Goal: Check status: Check status

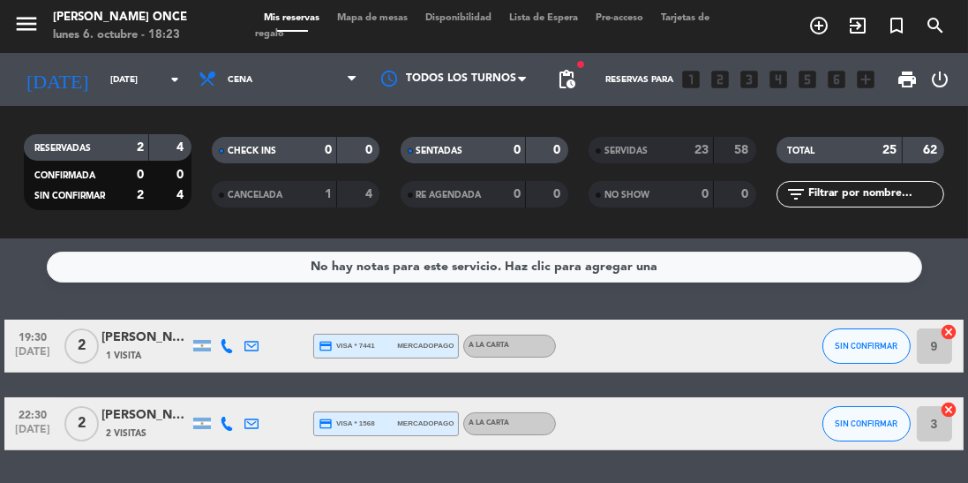
click at [143, 79] on input "[DATE]" at bounding box center [166, 79] width 130 height 27
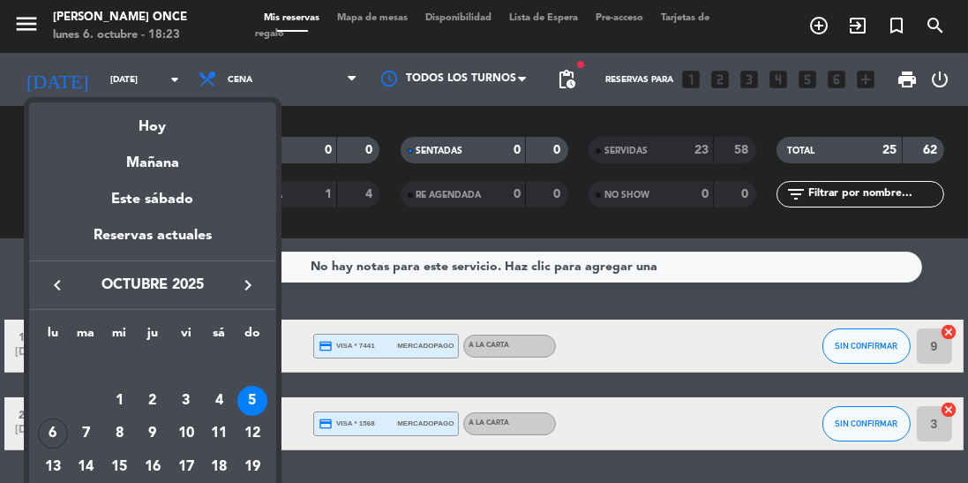
click at [46, 430] on div "6" at bounding box center [53, 433] width 30 height 30
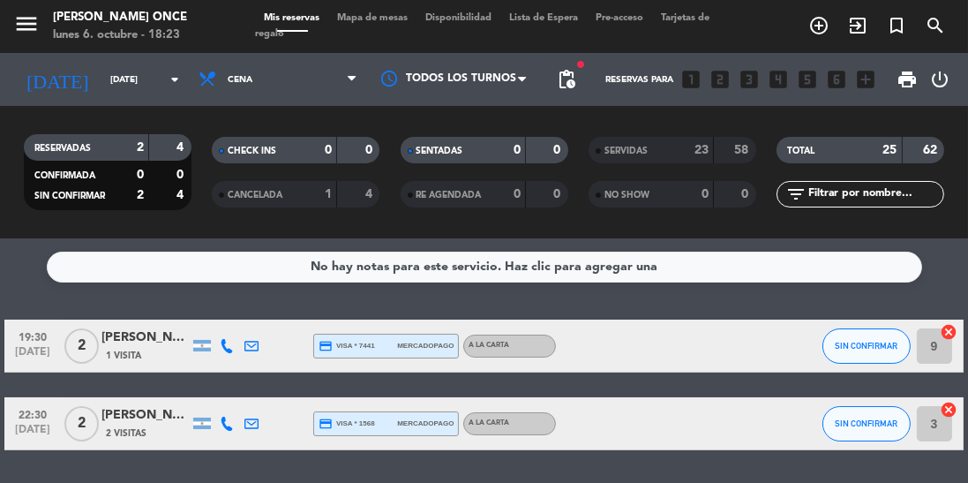
type input "[DATE]"
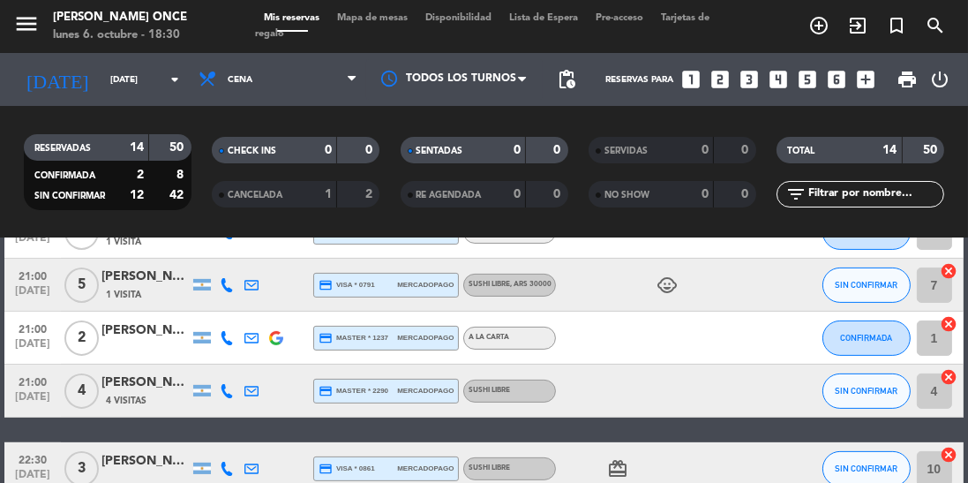
scroll to position [627, 0]
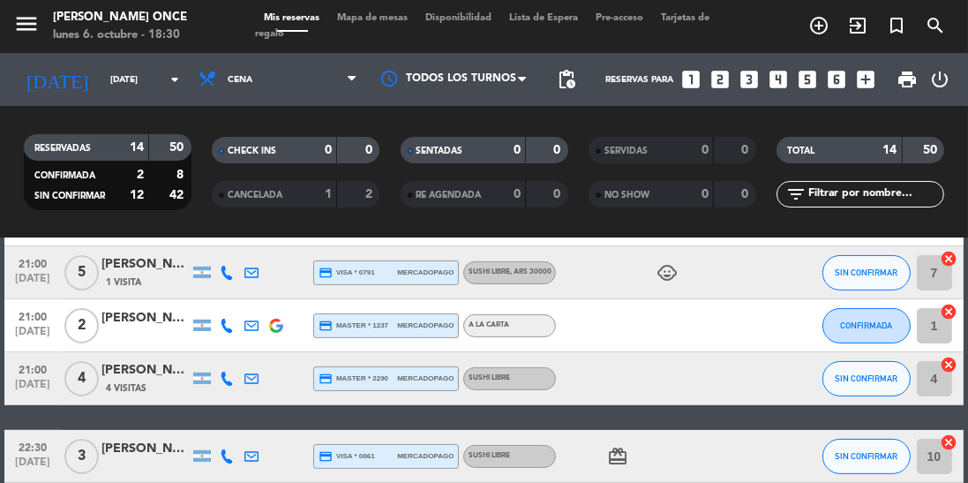
click at [669, 279] on icon "child_care" at bounding box center [667, 272] width 21 height 21
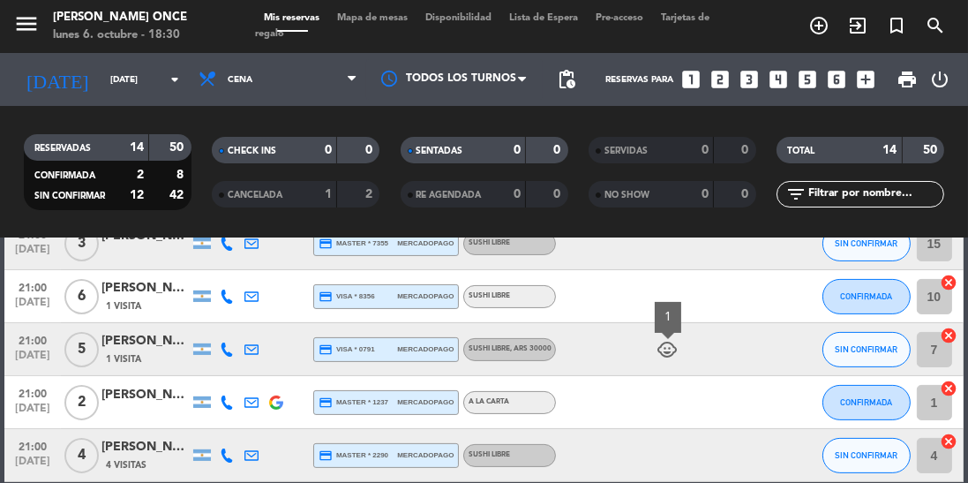
scroll to position [545, 0]
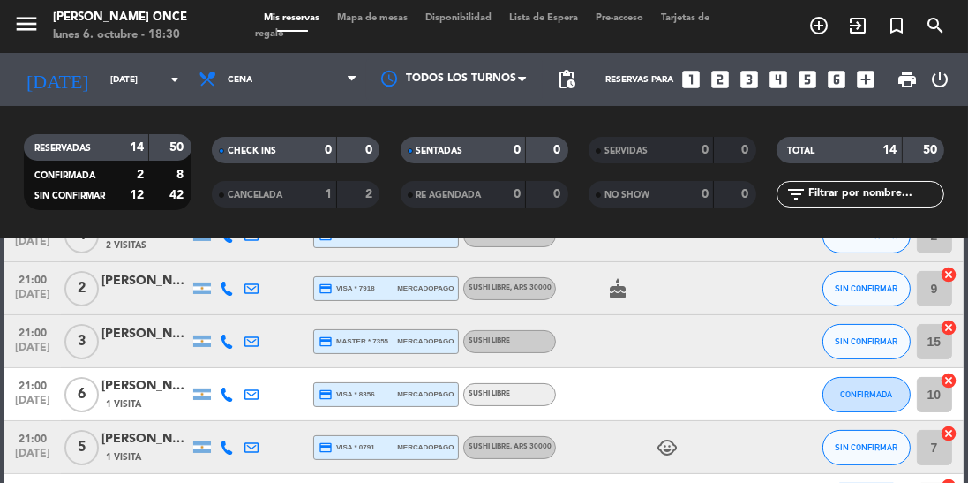
scroll to position [437, 0]
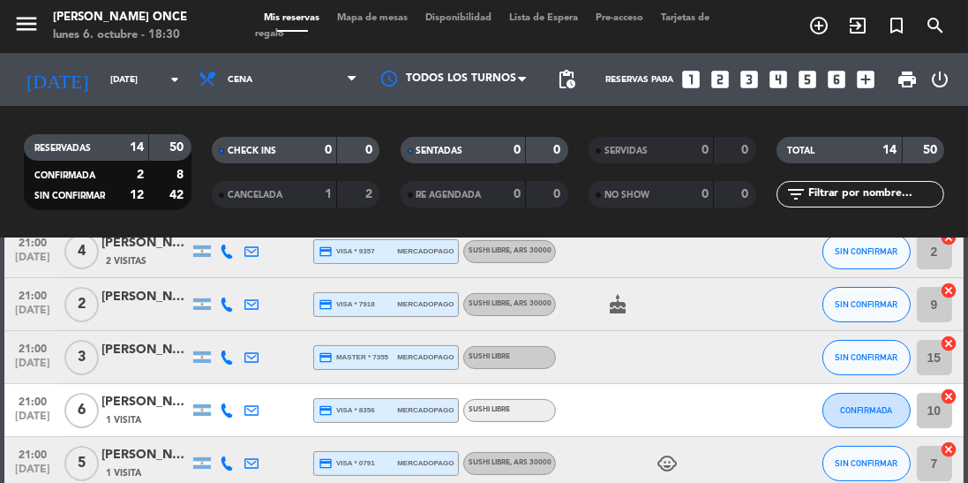
click at [544, 462] on span ", ARS 30000" at bounding box center [530, 462] width 41 height 7
click at [693, 428] on div at bounding box center [630, 410] width 148 height 52
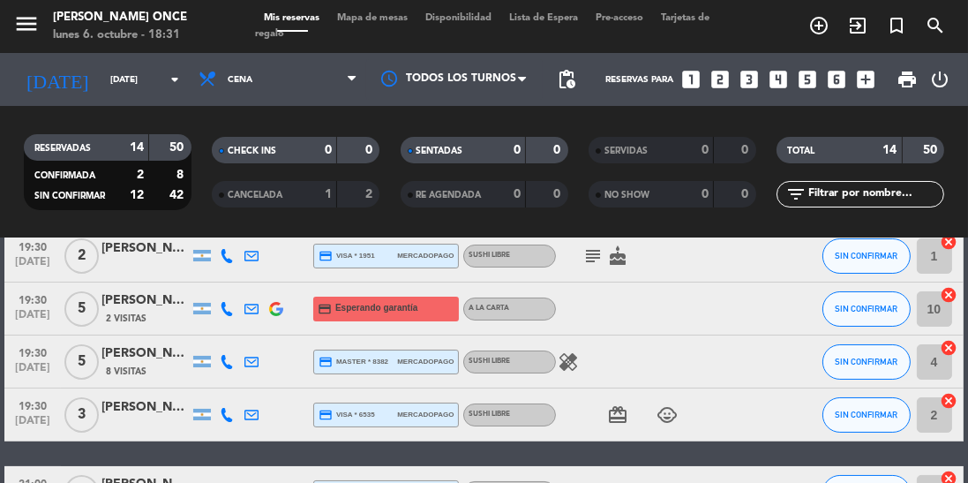
scroll to position [0, 0]
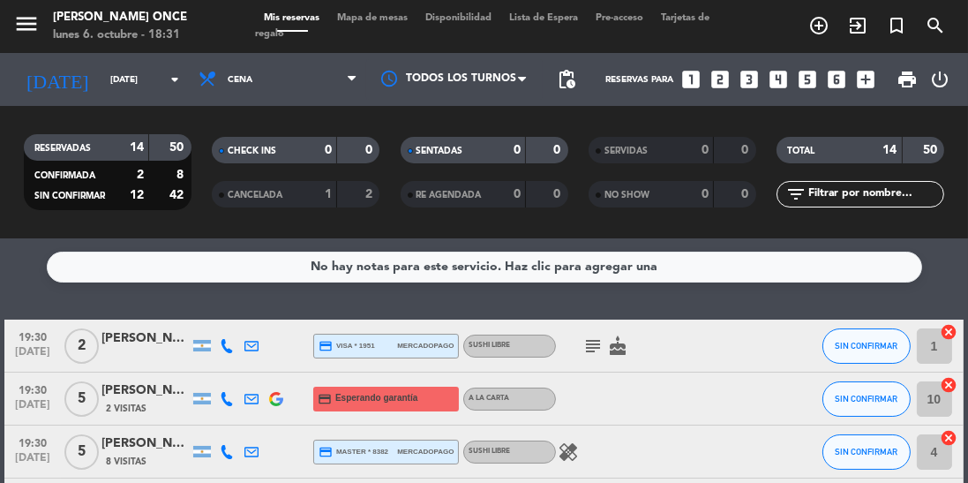
click at [575, 454] on icon "healing" at bounding box center [568, 451] width 21 height 21
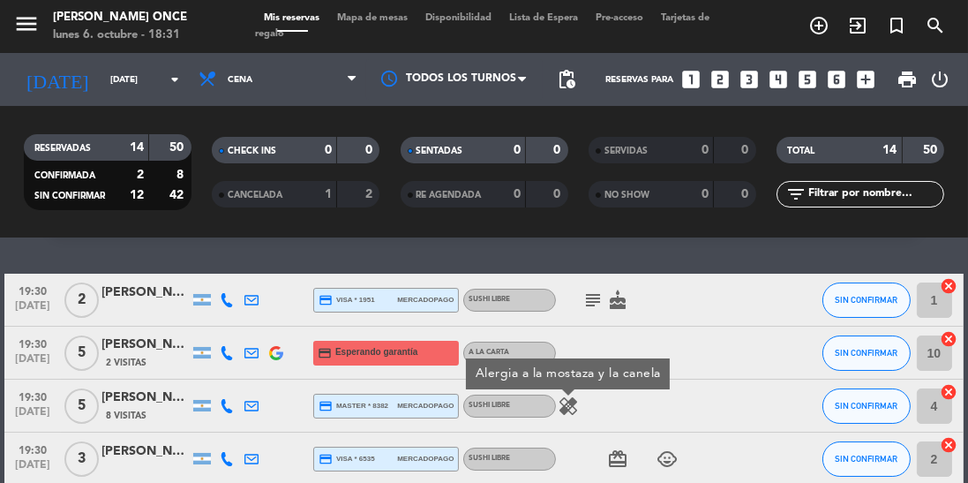
scroll to position [64, 0]
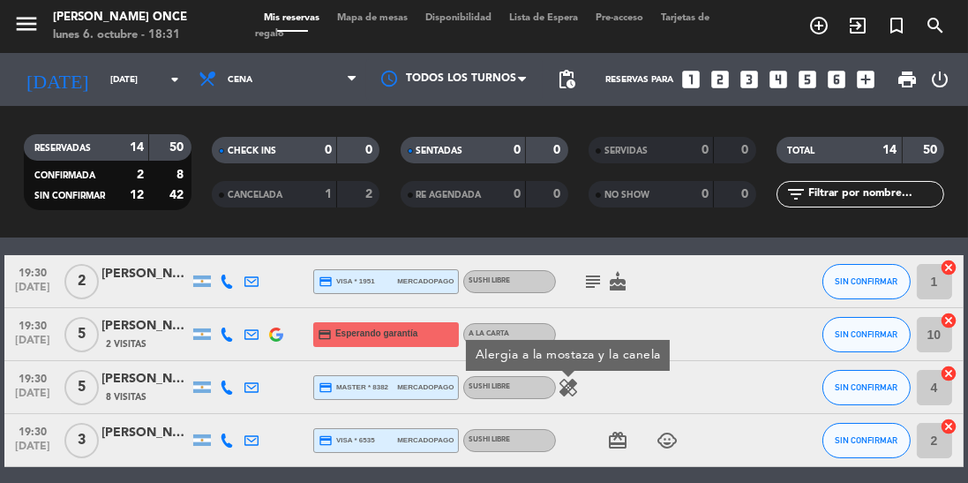
click at [736, 455] on div at bounding box center [728, 440] width 48 height 52
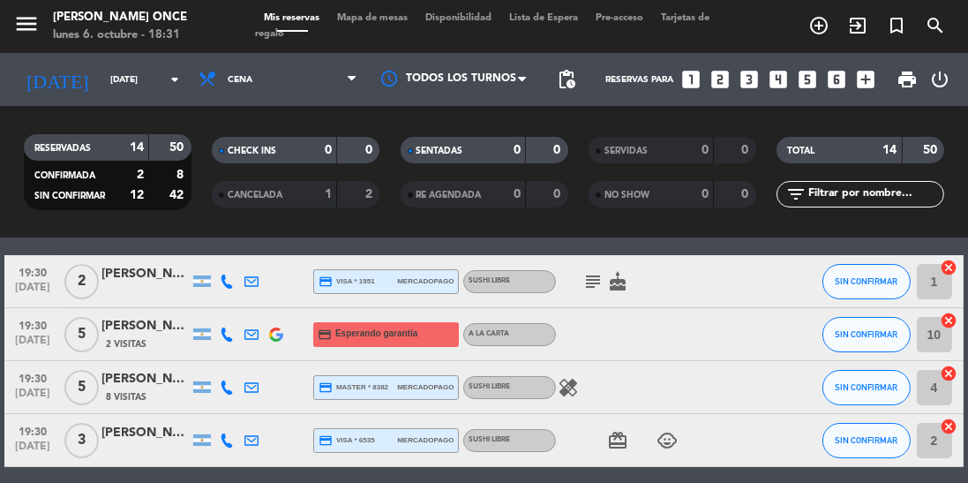
click at [594, 282] on icon "subject" at bounding box center [592, 281] width 21 height 21
click at [625, 282] on icon "cake" at bounding box center [617, 281] width 21 height 21
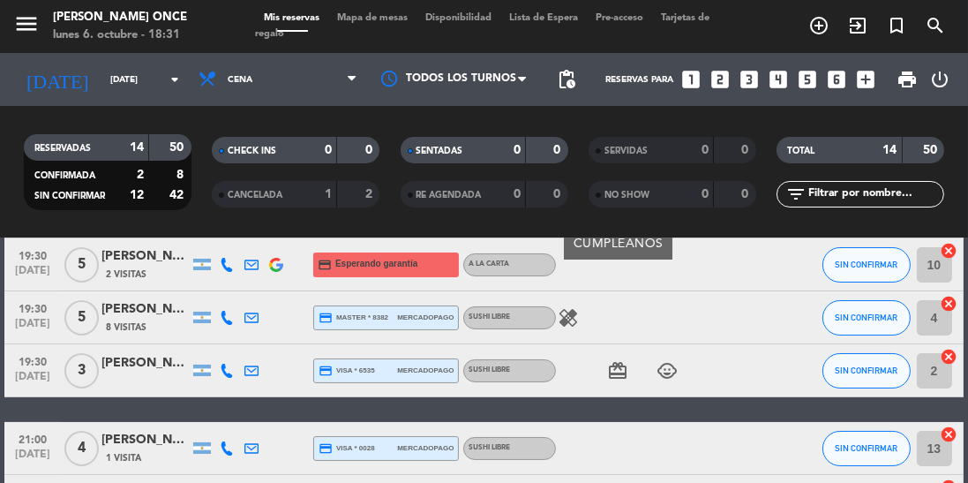
scroll to position [0, 0]
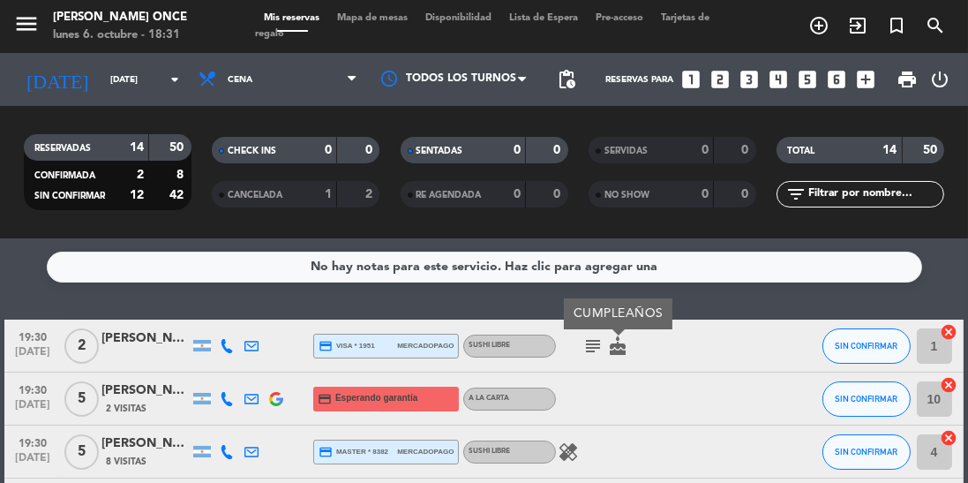
click at [746, 301] on div "No hay notas para este servicio. Haz clic para agregar una 19:30 [DATE] 2 [PERS…" at bounding box center [484, 360] width 968 height 244
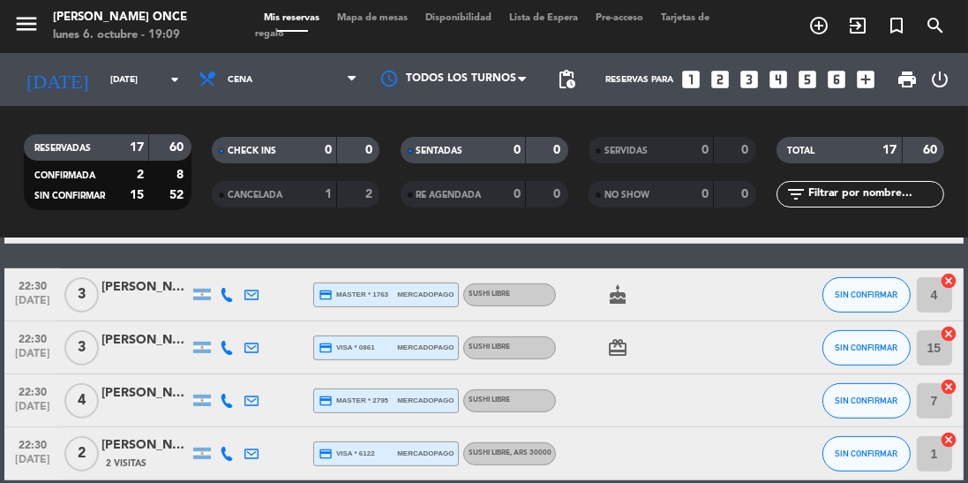
scroll to position [19, 0]
click at [58, 321] on div "22:30 [DATE]" at bounding box center [32, 347] width 56 height 52
click at [66, 277] on span "3" at bounding box center [81, 294] width 34 height 35
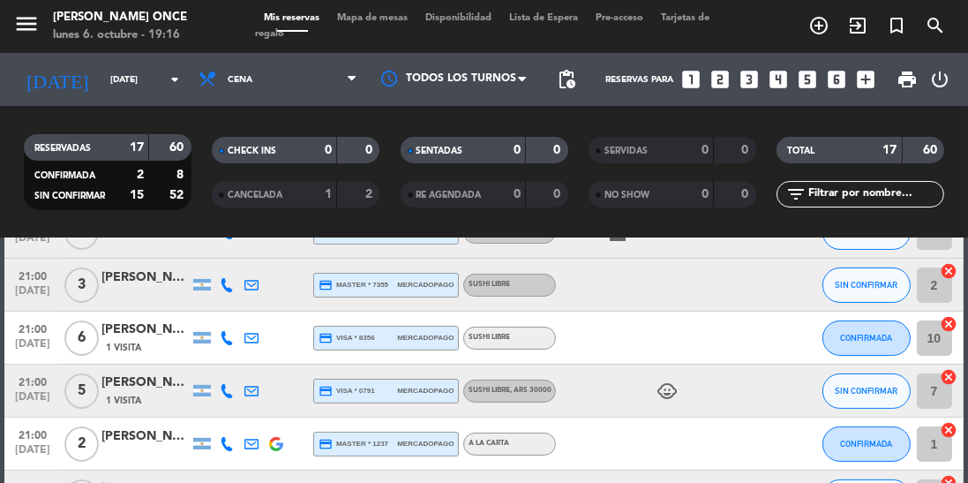
scroll to position [489, 0]
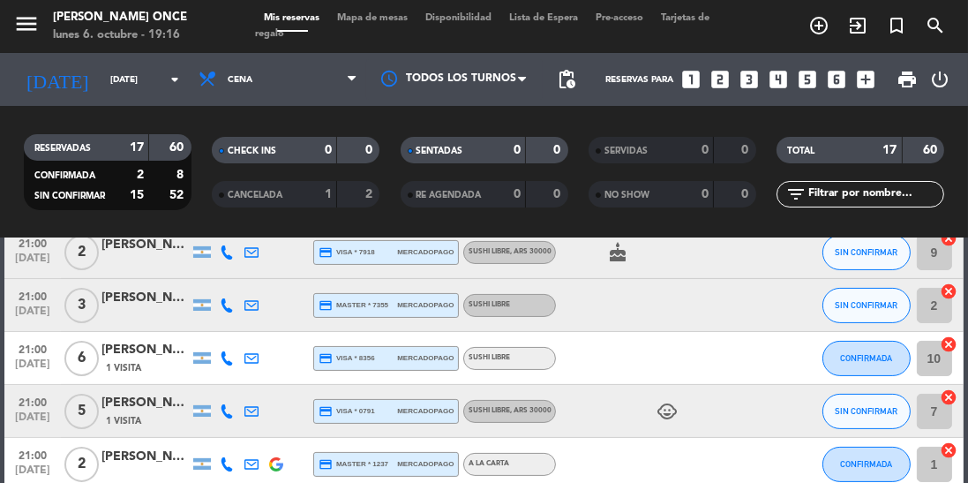
click at [42, 431] on div "21:00 [DATE]" at bounding box center [32, 411] width 56 height 52
click at [145, 482] on div "19:30 [DATE] 2 [PERSON_NAME] credit_card visa * 1951 mercadopago Sushi libre su…" at bounding box center [483, 306] width 958 height 950
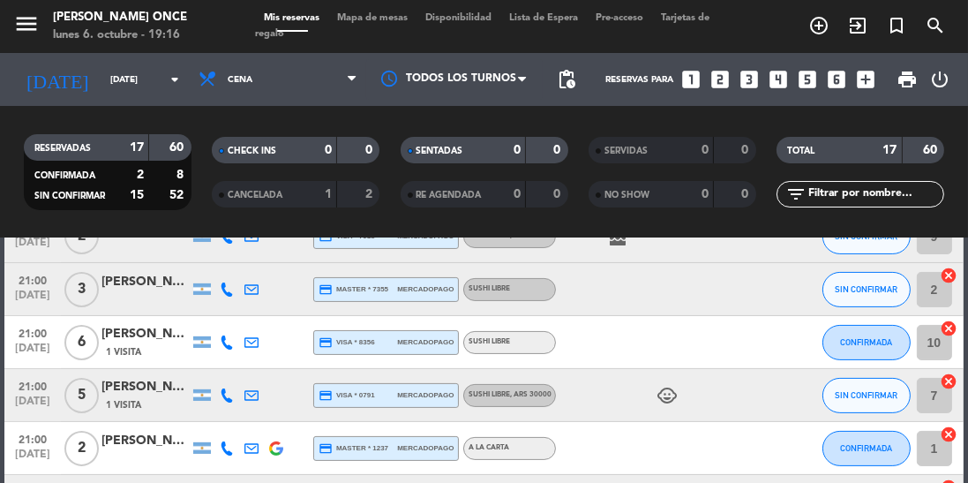
scroll to position [503, 0]
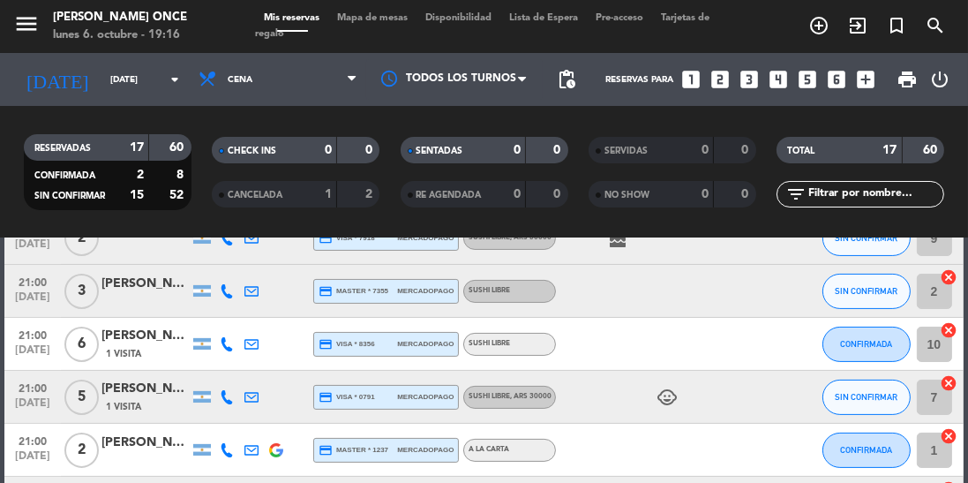
click at [15, 430] on span "21:00" at bounding box center [33, 440] width 44 height 20
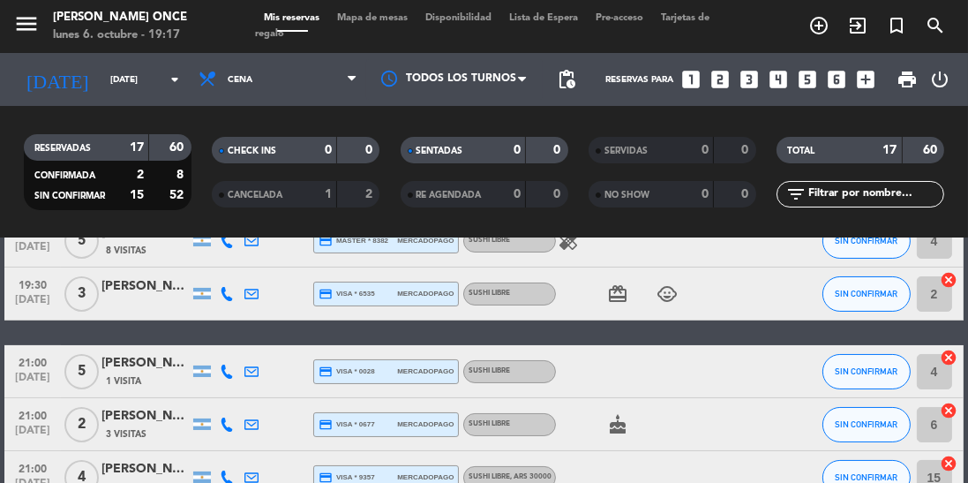
scroll to position [0, 0]
